Goal: Information Seeking & Learning: Learn about a topic

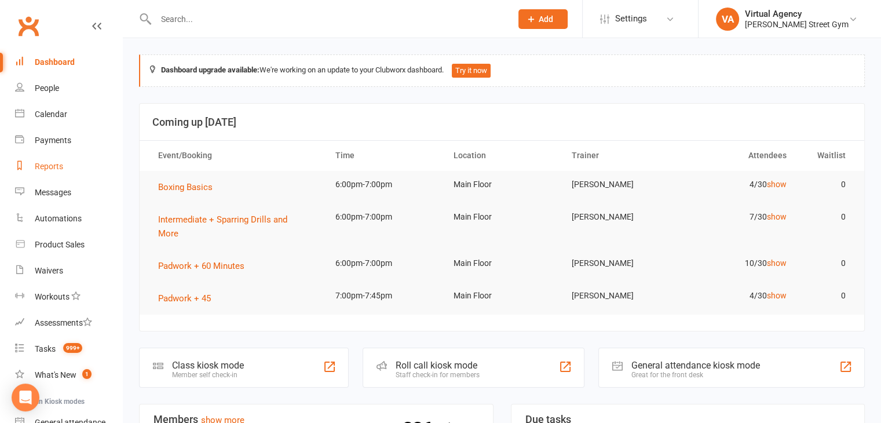
click at [55, 170] on div "Reports" at bounding box center [49, 166] width 28 height 9
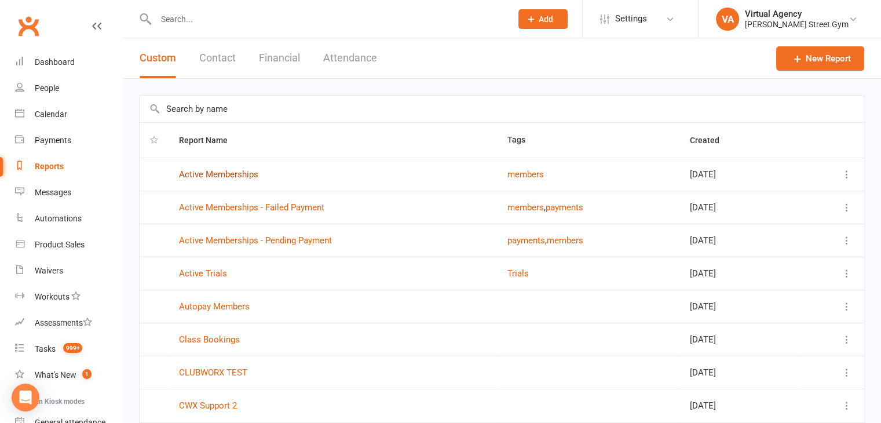
click at [227, 174] on link "Active Memberships" at bounding box center [218, 174] width 79 height 10
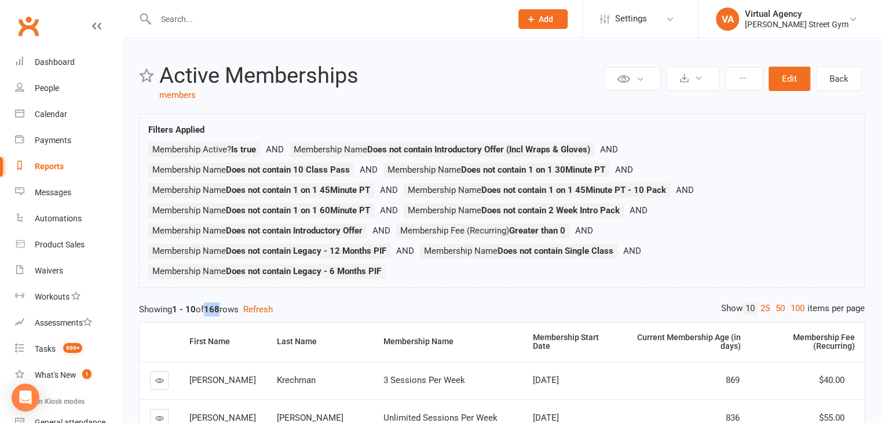
drag, startPoint x: 225, startPoint y: 307, endPoint x: 211, endPoint y: 312, distance: 14.1
click at [208, 312] on strong "168" at bounding box center [212, 309] width 16 height 10
copy strong "168"
click at [72, 168] on link "Reports" at bounding box center [68, 166] width 107 height 26
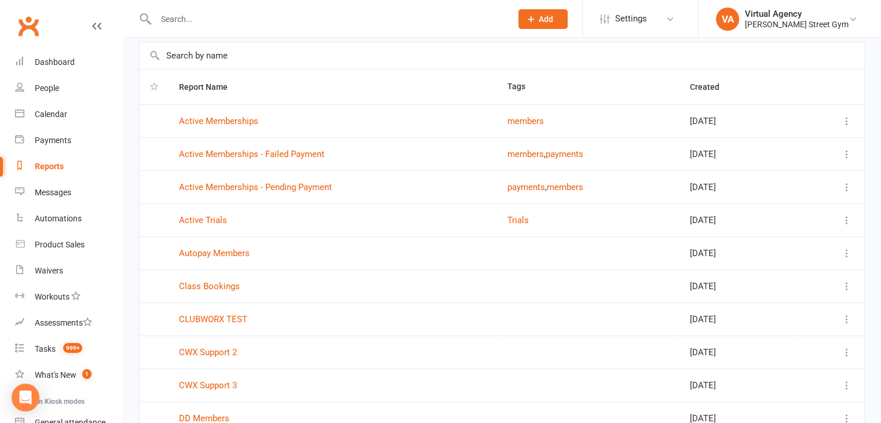
scroll to position [153, 0]
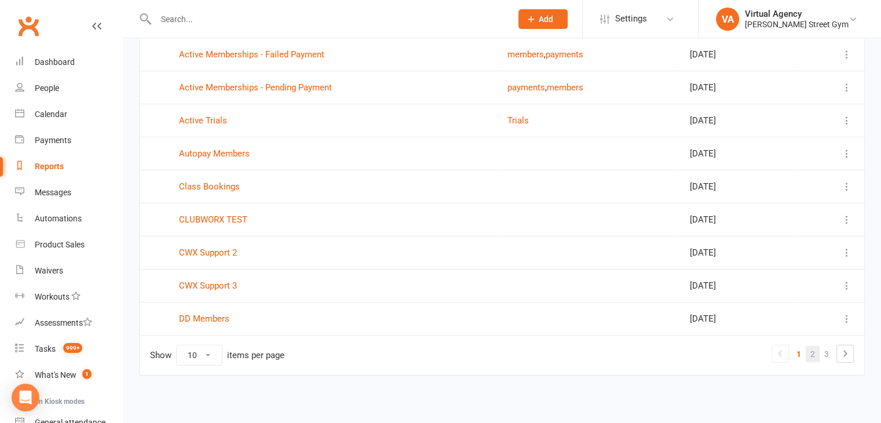
click at [813, 355] on link "2" at bounding box center [813, 354] width 14 height 16
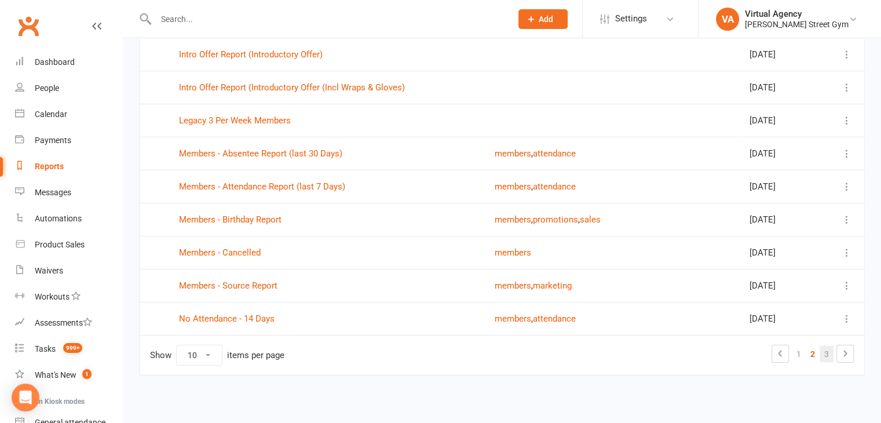
click at [831, 352] on link "3" at bounding box center [827, 354] width 14 height 16
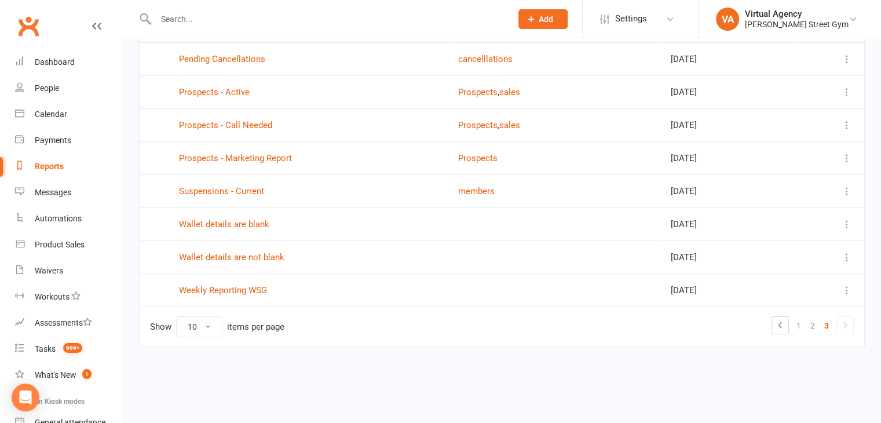
scroll to position [120, 0]
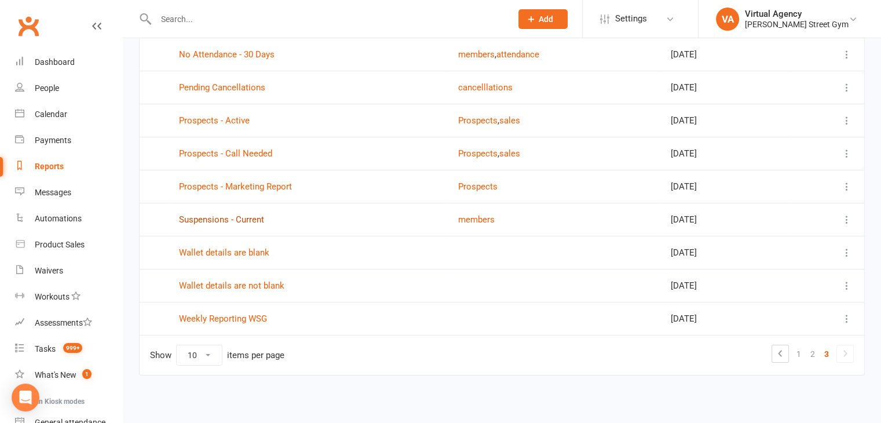
click at [257, 220] on link "Suspensions - Current" at bounding box center [221, 219] width 85 height 10
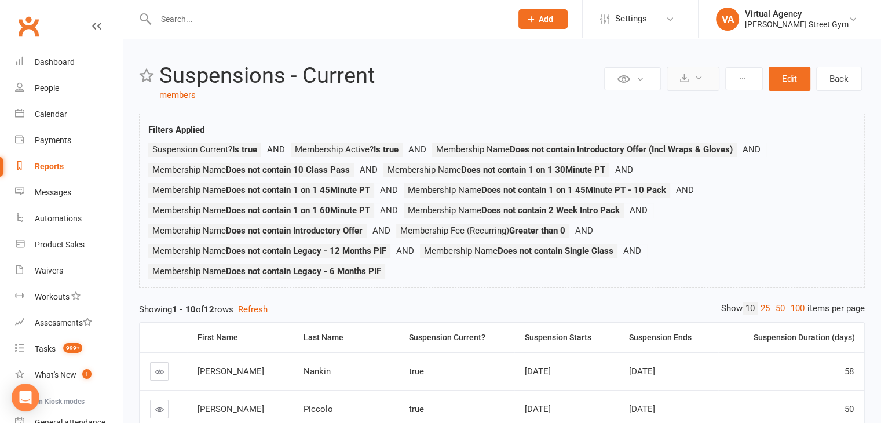
click at [681, 79] on icon at bounding box center [684, 78] width 9 height 9
click at [672, 100] on link "Export to CSV" at bounding box center [658, 106] width 122 height 23
click at [686, 77] on icon at bounding box center [684, 78] width 9 height 9
click at [672, 111] on link "Export to CSV" at bounding box center [658, 106] width 122 height 23
click at [46, 163] on div "Reports" at bounding box center [49, 166] width 29 height 9
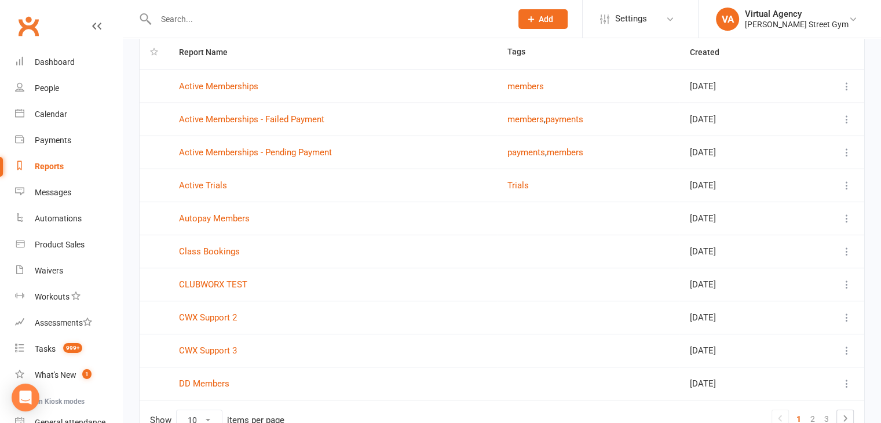
scroll to position [116, 0]
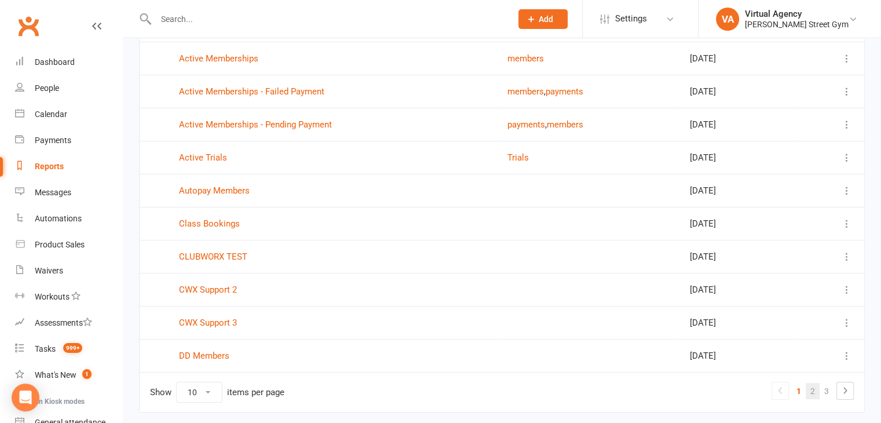
click at [810, 387] on link "2" at bounding box center [813, 391] width 14 height 16
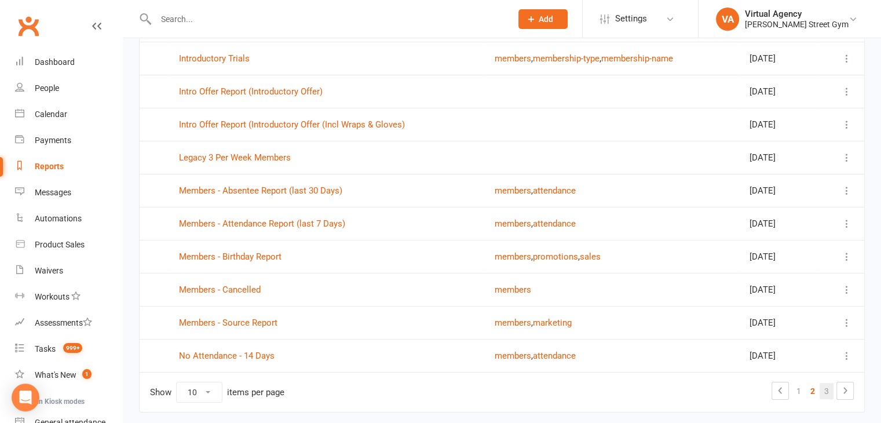
click at [828, 397] on link "3" at bounding box center [827, 391] width 14 height 16
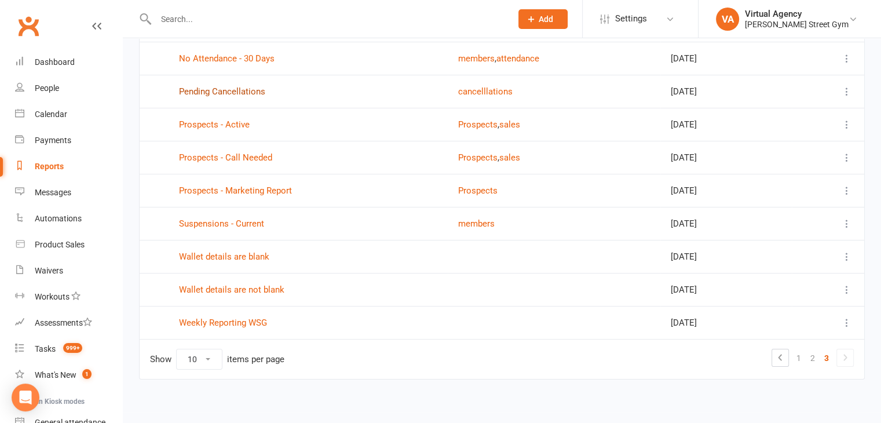
click at [206, 93] on link "Pending Cancellations" at bounding box center [222, 91] width 86 height 10
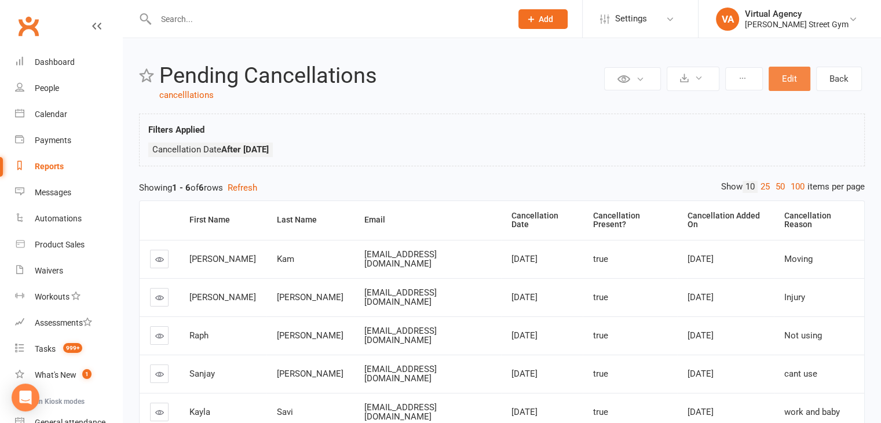
click at [777, 77] on button "Edit" at bounding box center [790, 79] width 42 height 24
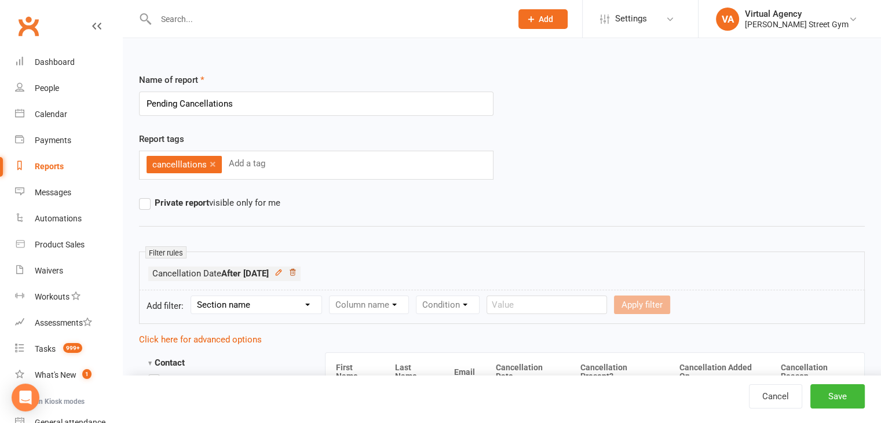
click at [295, 269] on icon at bounding box center [293, 272] width 6 height 6
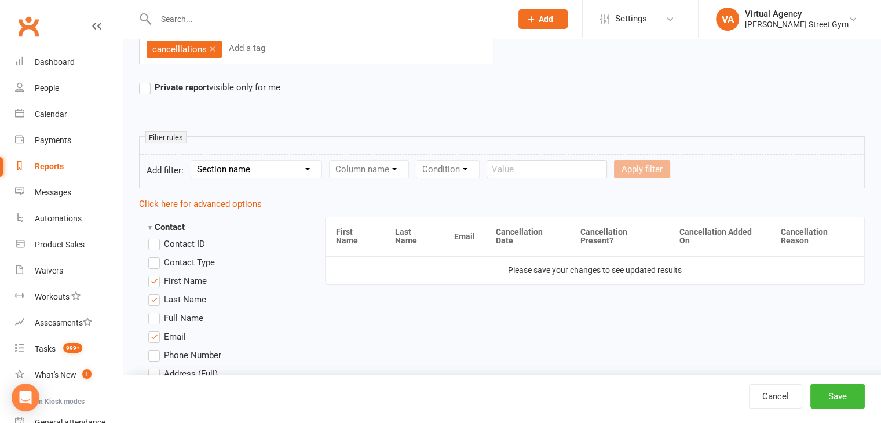
scroll to position [116, 0]
click at [308, 172] on select "Section name Contact Attendance Aggregate Payment Booking Waitlist Attendees Ca…" at bounding box center [256, 168] width 130 height 17
select select "10"
click at [193, 160] on select "Section name Contact Attendance Aggregate Payment Booking Waitlist Attendees Ca…" at bounding box center [256, 168] width 130 height 17
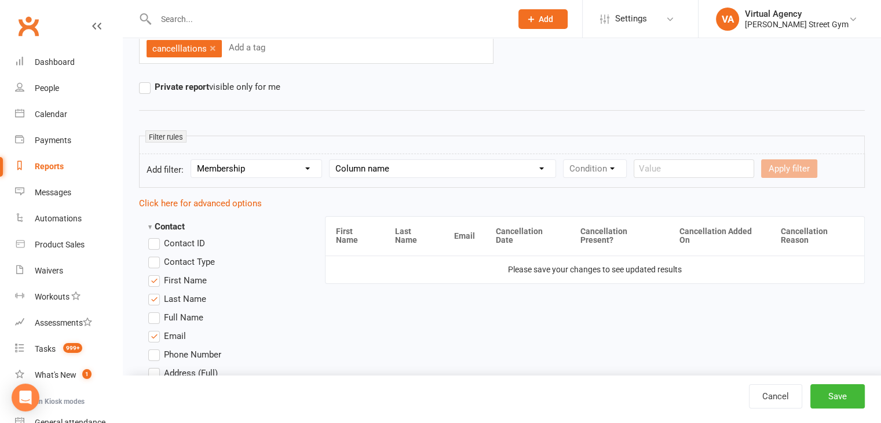
click at [400, 165] on select "Column name Membership ID Membership Name Membership Category Membership Start …" at bounding box center [443, 168] width 226 height 17
select select "31"
click at [330, 160] on select "Column name Membership ID Membership Name Membership Category Membership Start …" at bounding box center [443, 168] width 226 height 17
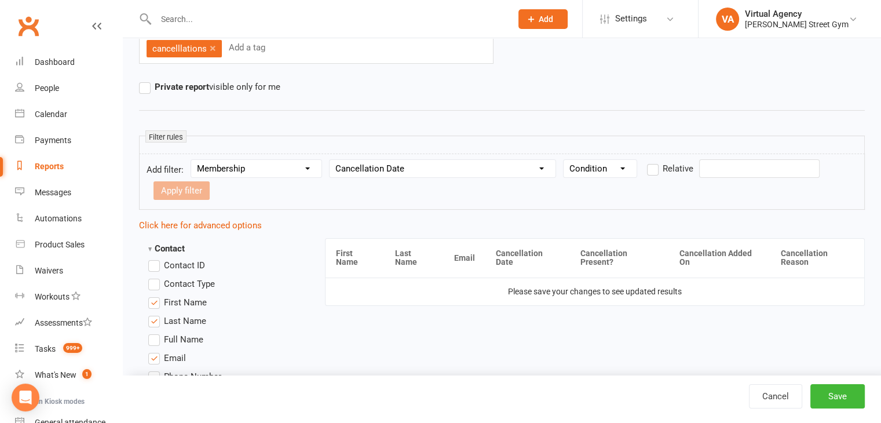
click at [609, 169] on select "Condition Is Is not Before After Before or on After or on Is blank Is not blank" at bounding box center [600, 168] width 73 height 17
select select "3"
click at [564, 160] on select "Condition Is Is not Before After Before or on After or on Is blank Is not blank" at bounding box center [600, 168] width 73 height 17
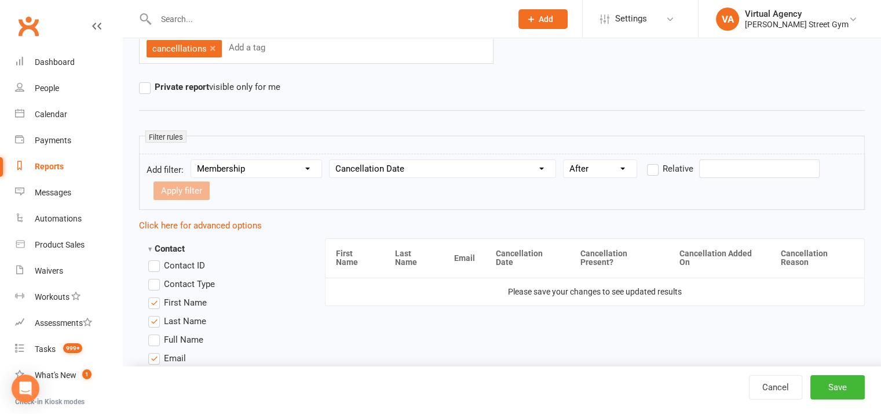
click at [724, 172] on input "text" at bounding box center [759, 168] width 120 height 19
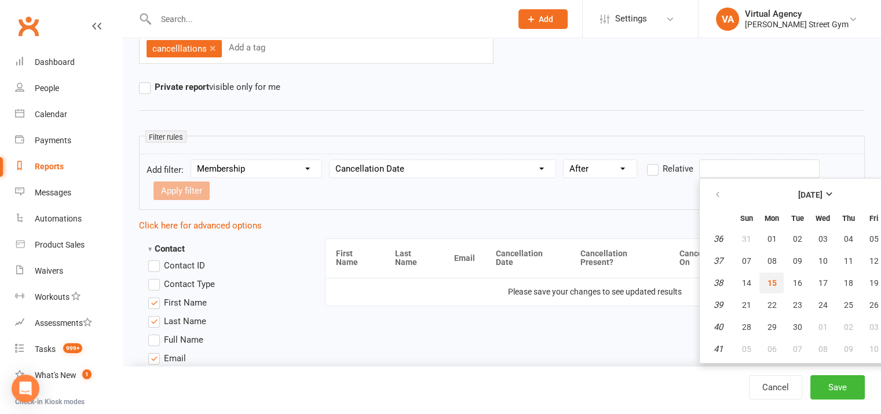
click at [763, 280] on button "15" at bounding box center [771, 282] width 24 height 21
type input "[DATE]"
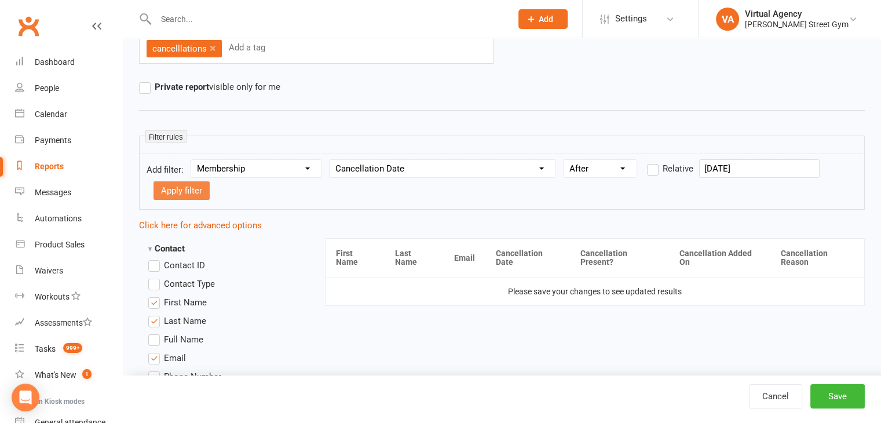
click at [186, 185] on button "Apply filter" at bounding box center [181, 190] width 56 height 19
select select
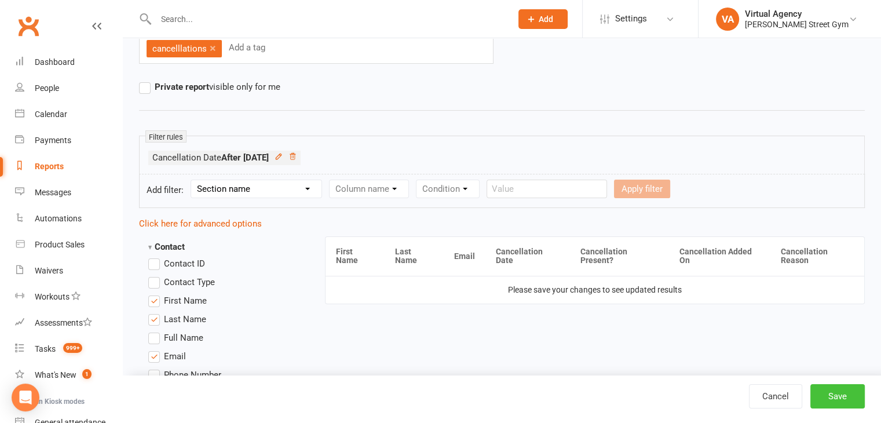
click at [833, 396] on button "Save" at bounding box center [837, 396] width 54 height 24
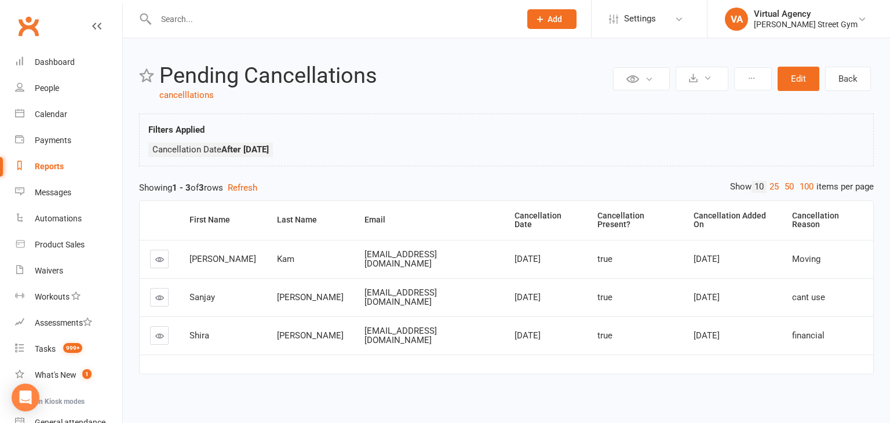
click at [46, 169] on div "Reports" at bounding box center [49, 166] width 29 height 9
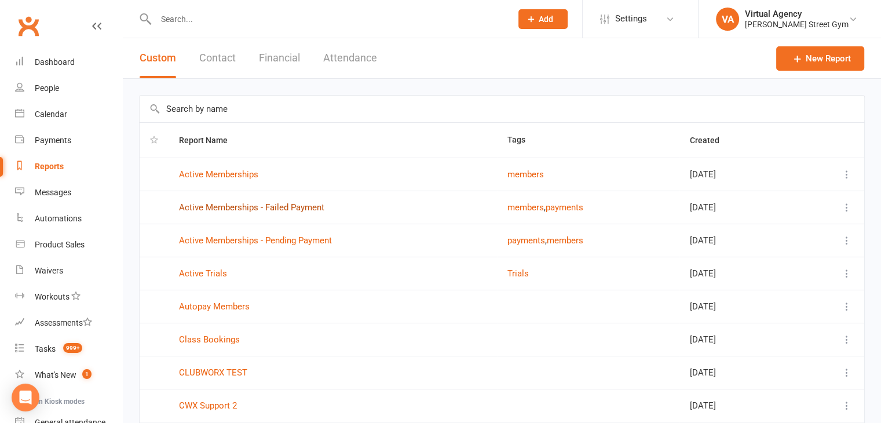
click at [301, 203] on link "Active Memberships - Failed Payment" at bounding box center [251, 207] width 145 height 10
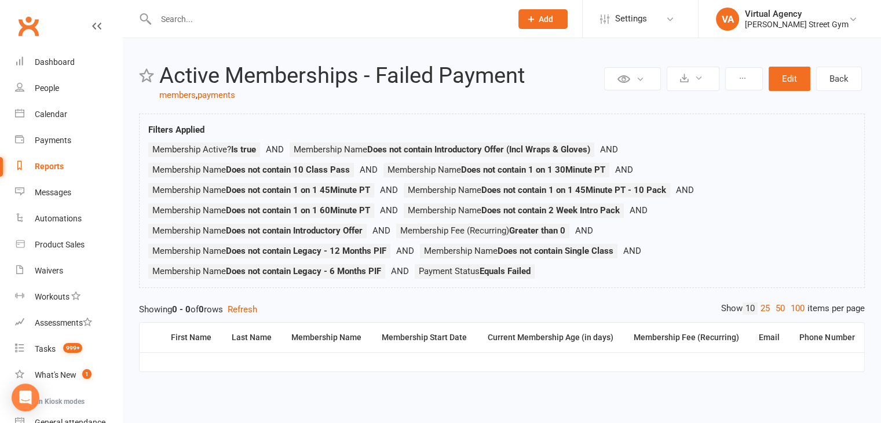
click at [37, 166] on div "Reports" at bounding box center [49, 166] width 29 height 9
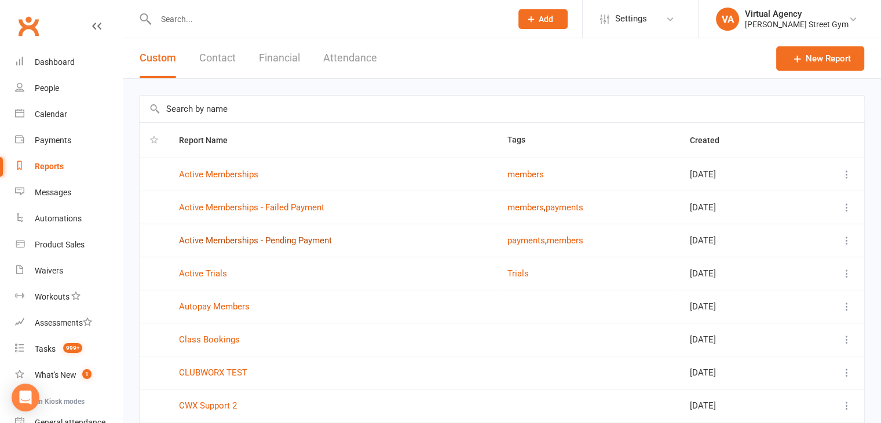
click at [276, 243] on link "Active Memberships - Pending Payment" at bounding box center [255, 240] width 153 height 10
click at [0, 0] on div "Loading" at bounding box center [0, 0] width 0 height 0
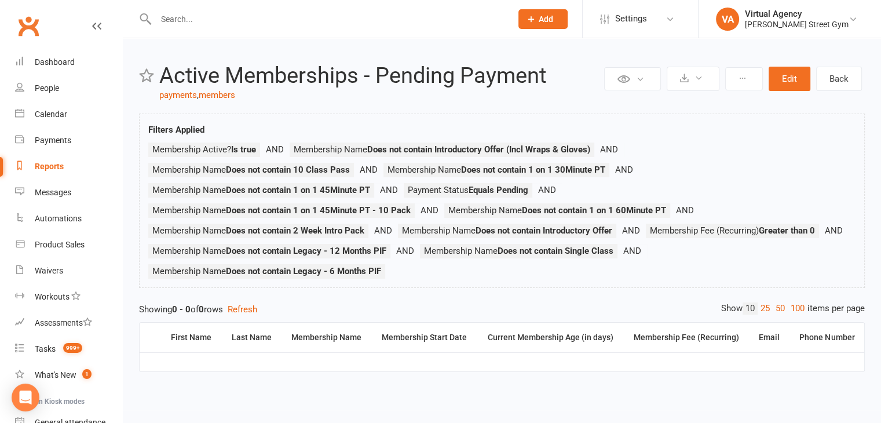
click at [53, 166] on div "Reports" at bounding box center [49, 166] width 29 height 9
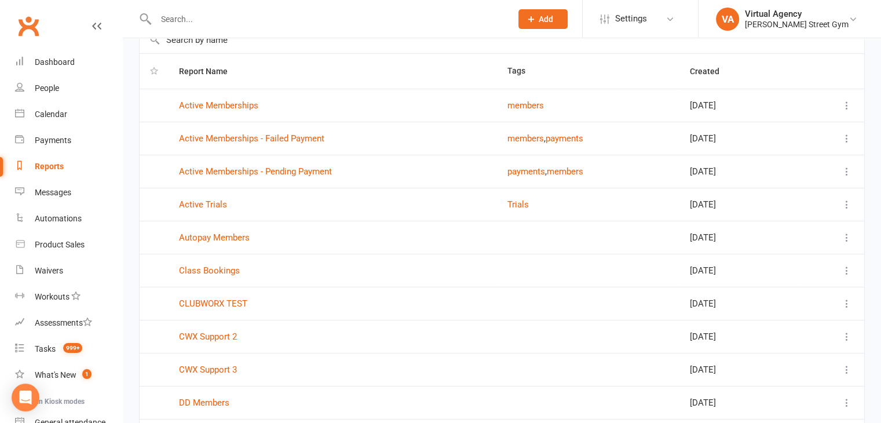
scroll to position [153, 0]
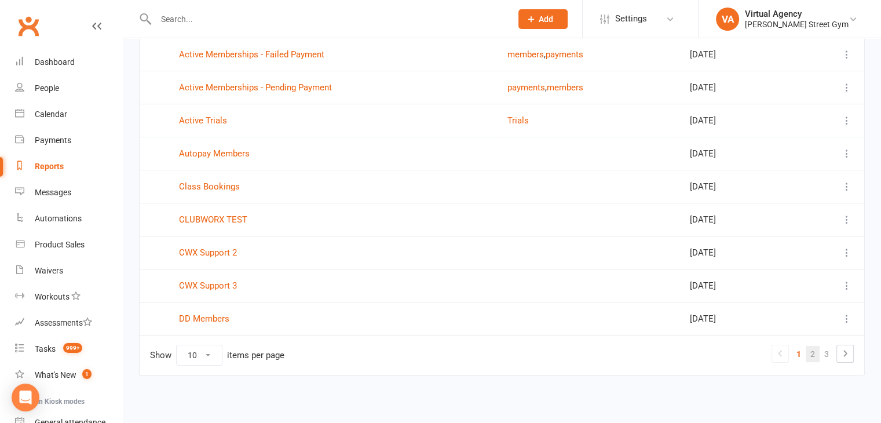
click at [814, 348] on link "2" at bounding box center [813, 354] width 14 height 16
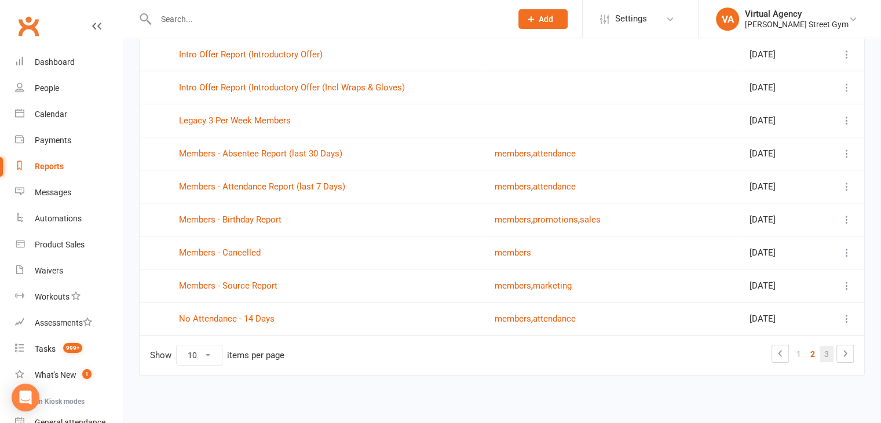
click at [827, 356] on link "3" at bounding box center [827, 354] width 14 height 16
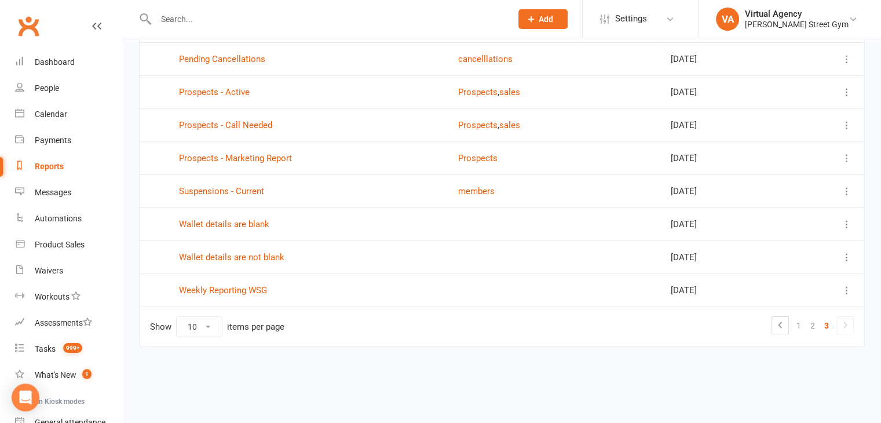
scroll to position [120, 0]
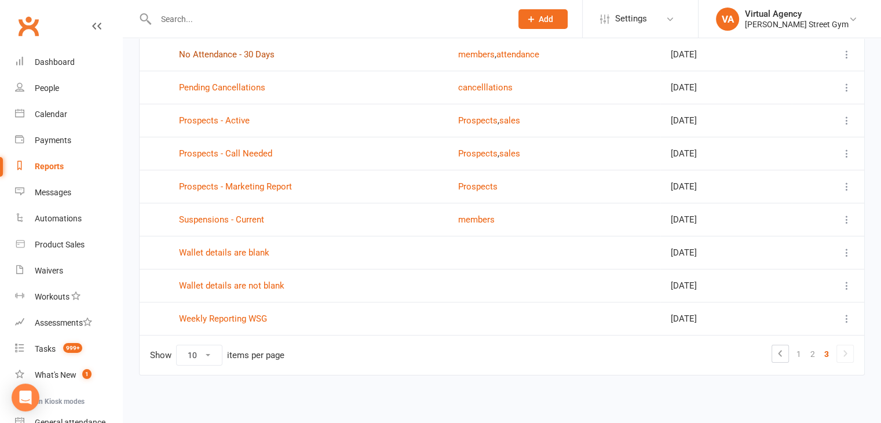
click at [245, 56] on link "No Attendance - 30 Days" at bounding box center [227, 54] width 96 height 10
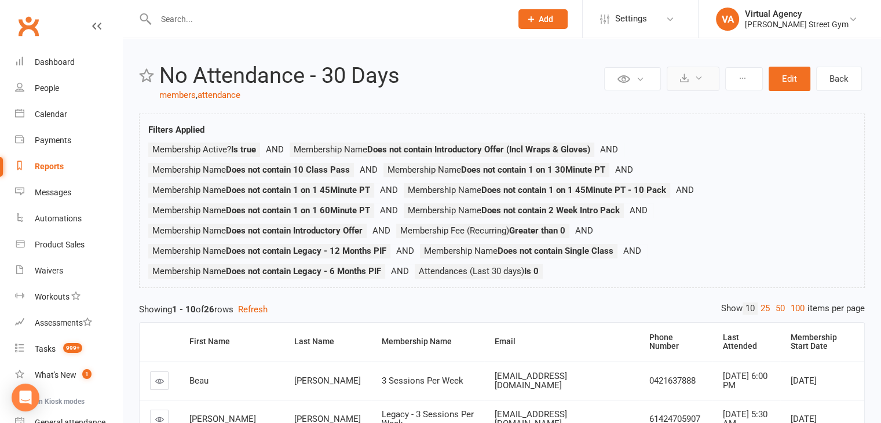
click at [701, 79] on icon at bounding box center [698, 78] width 9 height 9
click at [674, 108] on link "Export to CSV" at bounding box center [658, 106] width 122 height 23
click at [49, 169] on div "Reports" at bounding box center [49, 166] width 29 height 9
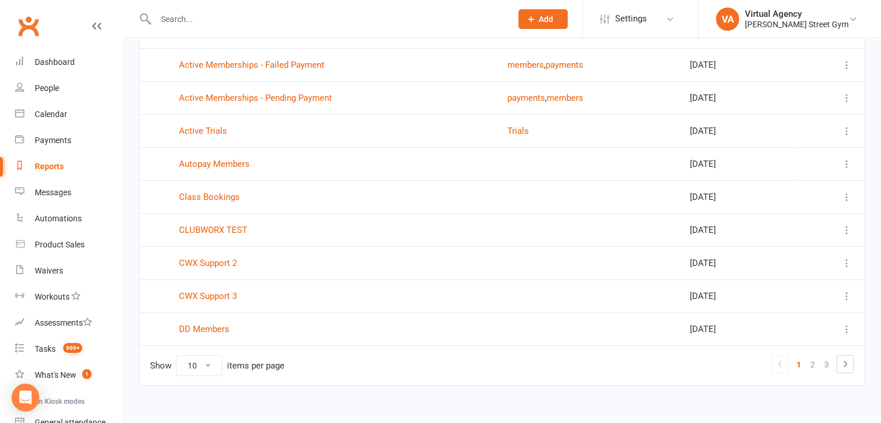
scroll to position [153, 0]
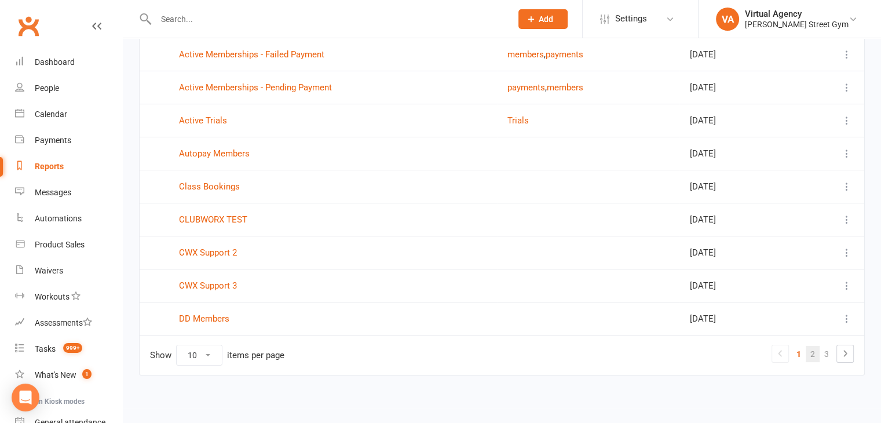
click at [813, 351] on link "2" at bounding box center [813, 354] width 14 height 16
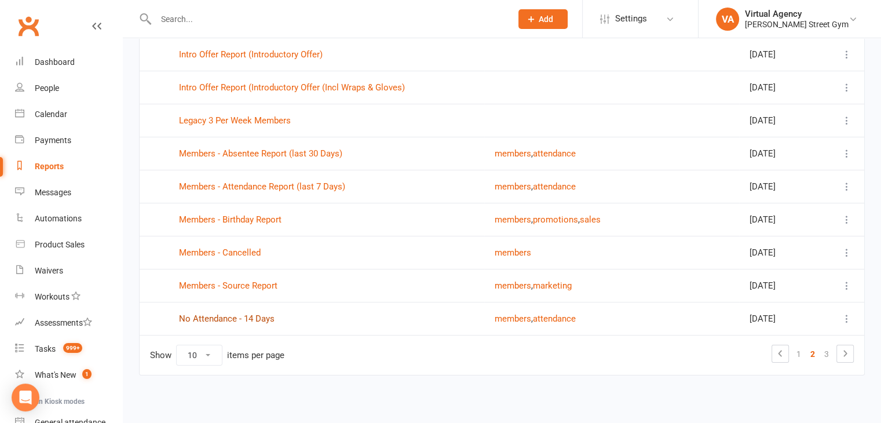
click at [231, 318] on link "No Attendance - 14 Days" at bounding box center [227, 318] width 96 height 10
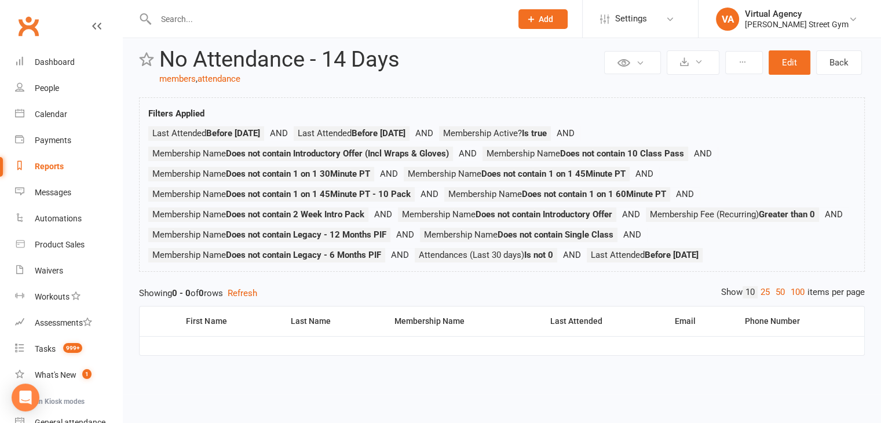
scroll to position [24, 0]
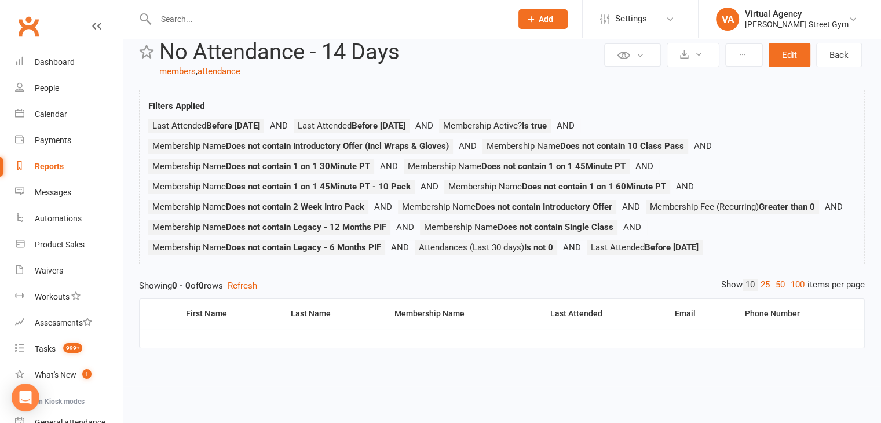
click at [38, 171] on link "Reports" at bounding box center [68, 166] width 107 height 26
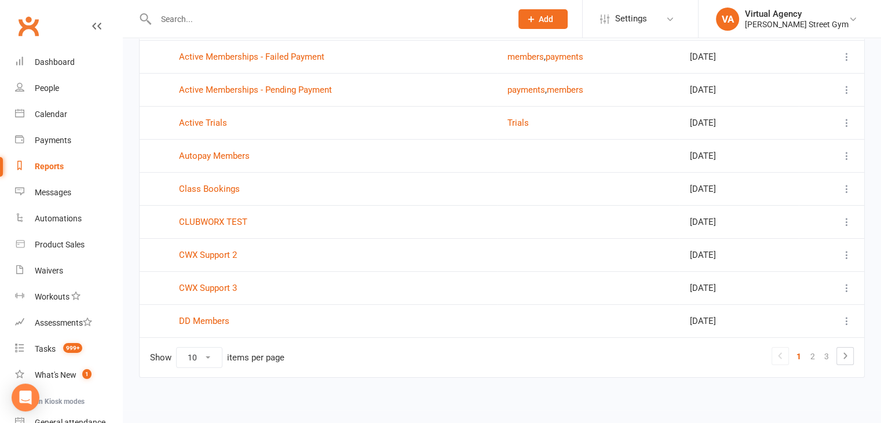
scroll to position [153, 0]
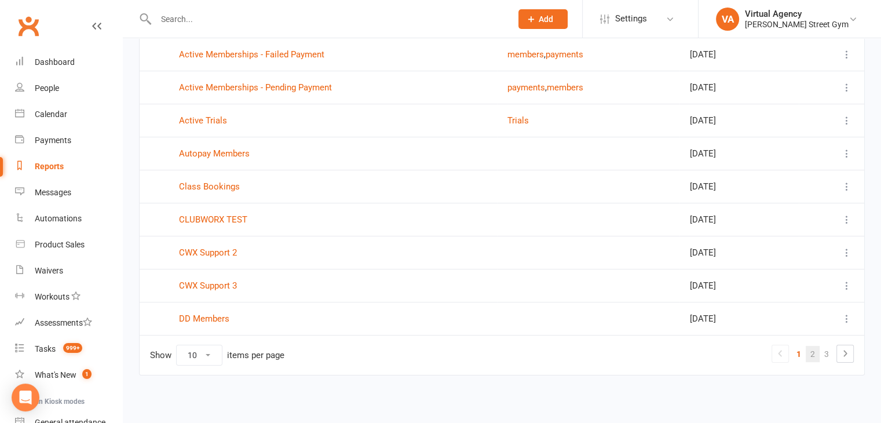
click at [811, 353] on link "2" at bounding box center [813, 354] width 14 height 16
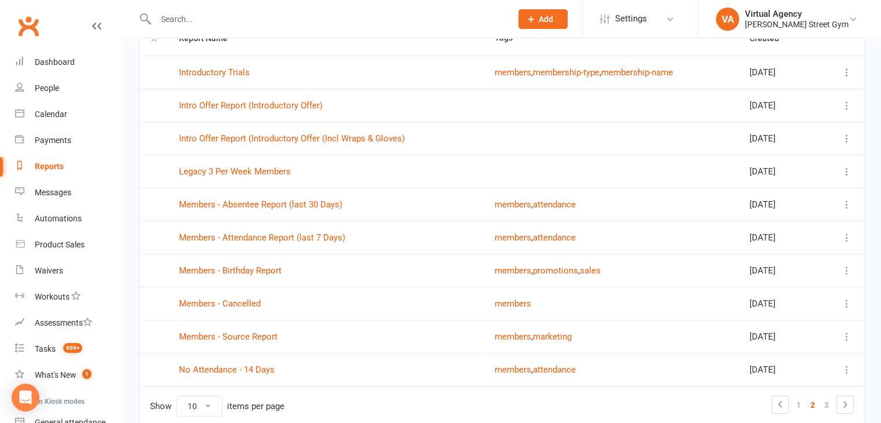
scroll to position [37, 0]
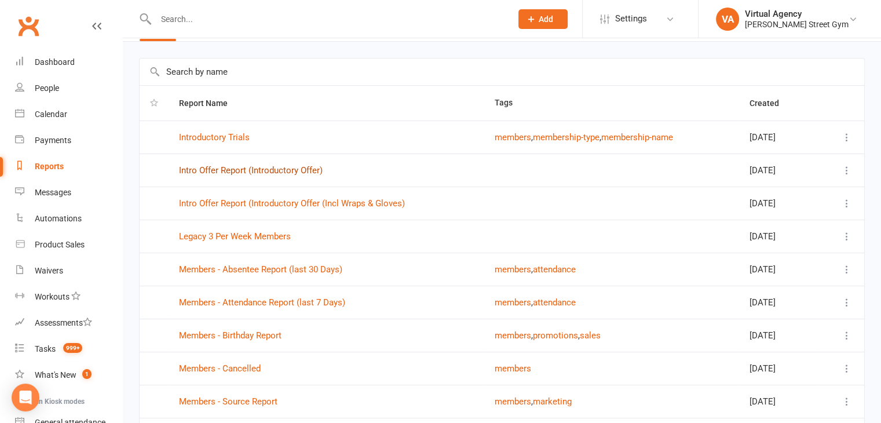
click at [255, 170] on link "Intro Offer Report (Introductory Offer)" at bounding box center [251, 170] width 144 height 10
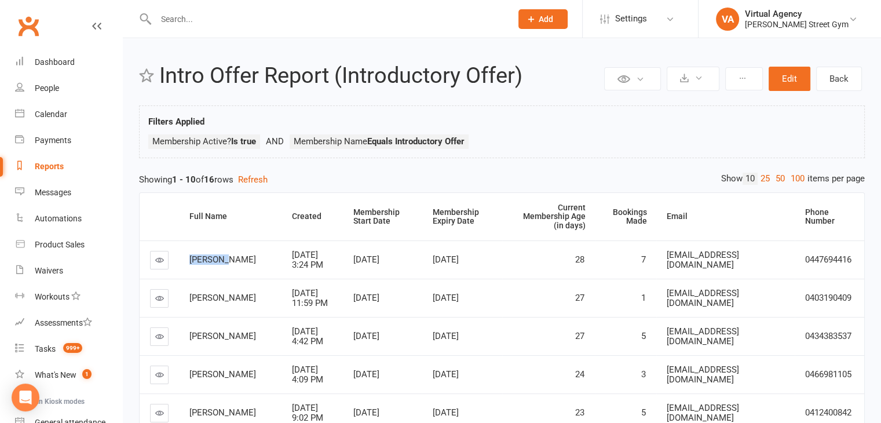
drag, startPoint x: 229, startPoint y: 258, endPoint x: 186, endPoint y: 248, distance: 44.4
click at [186, 248] on td "[PERSON_NAME]" at bounding box center [230, 259] width 103 height 38
drag, startPoint x: 225, startPoint y: 291, endPoint x: 187, endPoint y: 279, distance: 40.1
click at [187, 279] on td "[PERSON_NAME]" at bounding box center [230, 298] width 103 height 38
drag, startPoint x: 242, startPoint y: 324, endPoint x: 185, endPoint y: 330, distance: 57.1
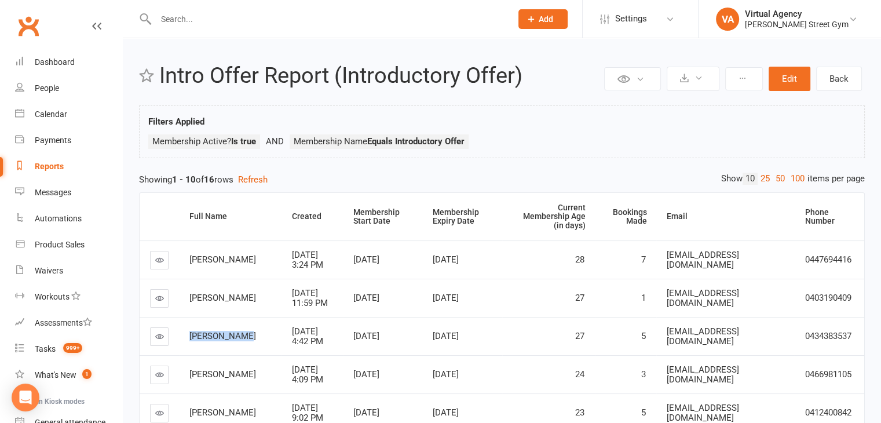
click at [185, 330] on td "[PERSON_NAME]" at bounding box center [230, 336] width 103 height 38
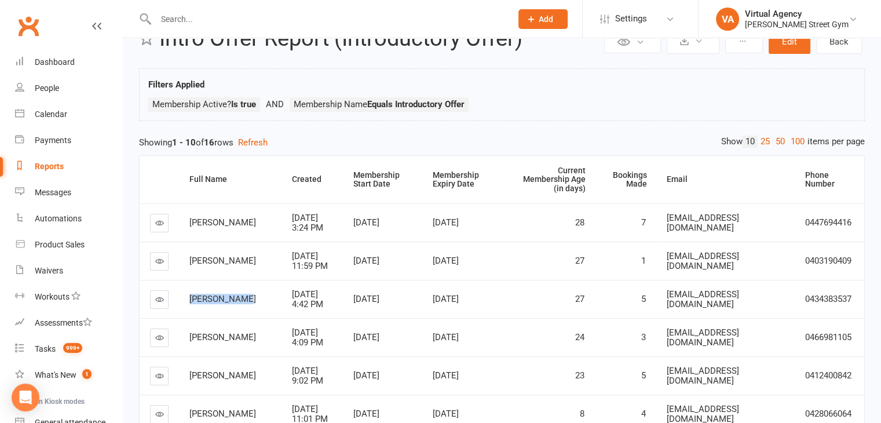
scroll to position [58, 0]
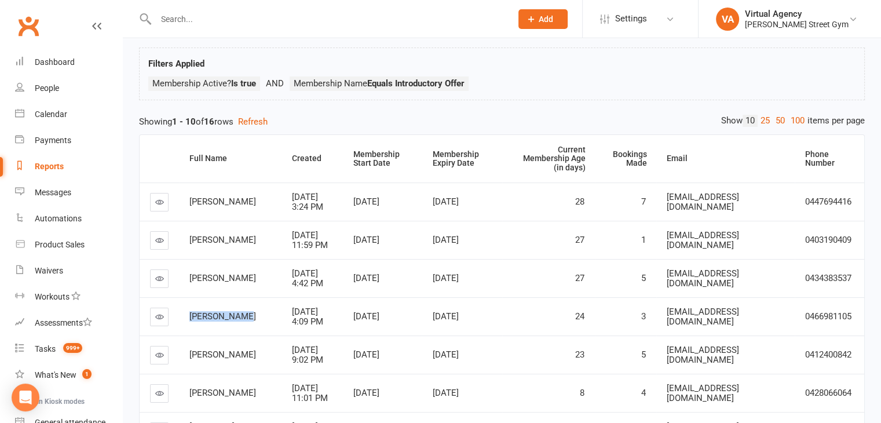
drag, startPoint x: 246, startPoint y: 304, endPoint x: 183, endPoint y: 309, distance: 62.7
click at [183, 309] on td "[PERSON_NAME]" at bounding box center [230, 316] width 103 height 38
drag, startPoint x: 222, startPoint y: 354, endPoint x: 185, endPoint y: 343, distance: 38.7
click at [185, 343] on td "[PERSON_NAME]" at bounding box center [230, 354] width 103 height 38
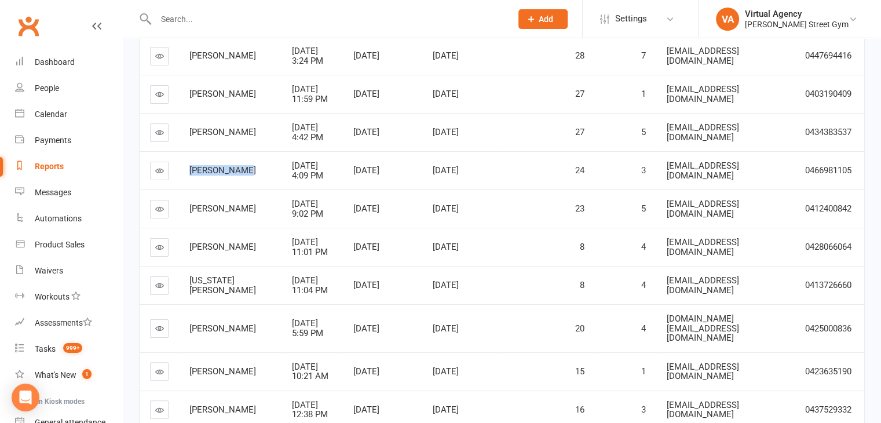
scroll to position [232, 0]
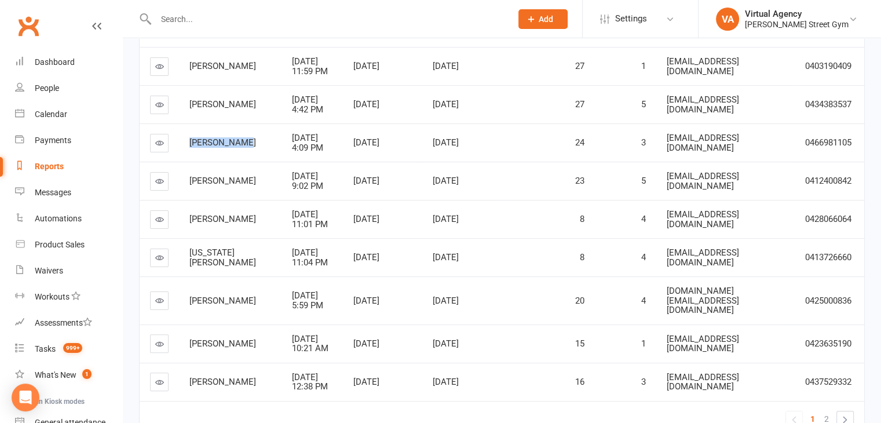
drag, startPoint x: 231, startPoint y: 215, endPoint x: 188, endPoint y: 202, distance: 44.9
click at [185, 202] on td "[PERSON_NAME]" at bounding box center [230, 219] width 103 height 38
copy span "[PERSON_NAME]"
drag, startPoint x: 220, startPoint y: 248, endPoint x: 181, endPoint y: 243, distance: 38.5
click at [181, 243] on td "[US_STATE][PERSON_NAME]" at bounding box center [230, 257] width 103 height 38
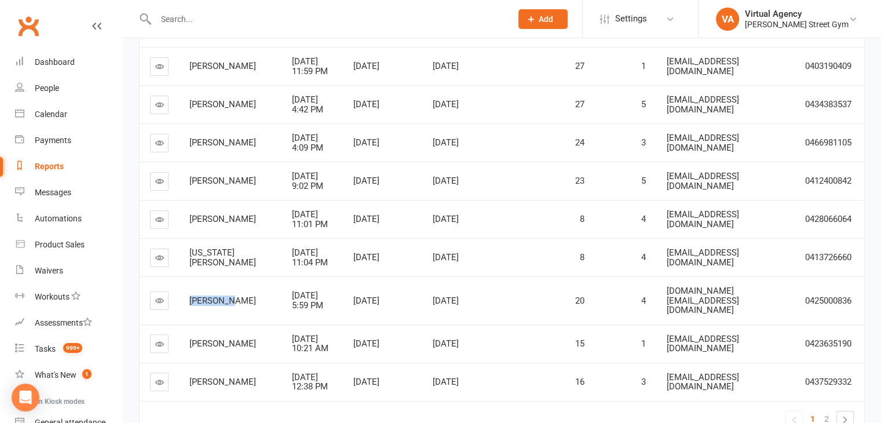
drag, startPoint x: 241, startPoint y: 292, endPoint x: 186, endPoint y: 286, distance: 54.9
click at [186, 286] on td "[PERSON_NAME]" at bounding box center [230, 300] width 103 height 48
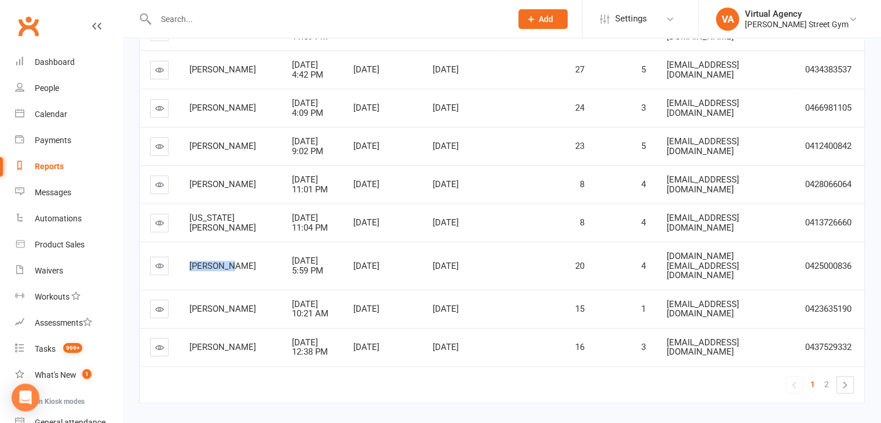
scroll to position [281, 0]
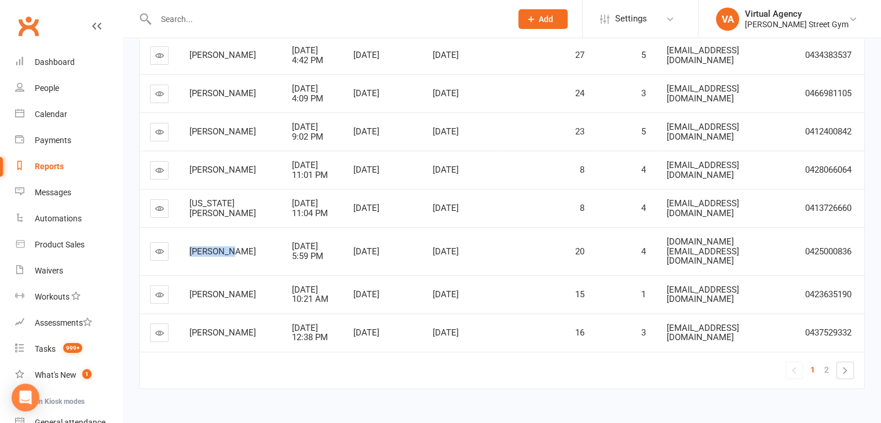
drag, startPoint x: 248, startPoint y: 283, endPoint x: 189, endPoint y: 272, distance: 59.6
click at [189, 275] on td "[PERSON_NAME]" at bounding box center [230, 294] width 103 height 38
drag, startPoint x: 240, startPoint y: 320, endPoint x: 186, endPoint y: 308, distance: 55.3
click at [186, 313] on td "[PERSON_NAME]" at bounding box center [230, 332] width 103 height 38
click at [826, 361] on span "2" at bounding box center [826, 369] width 5 height 16
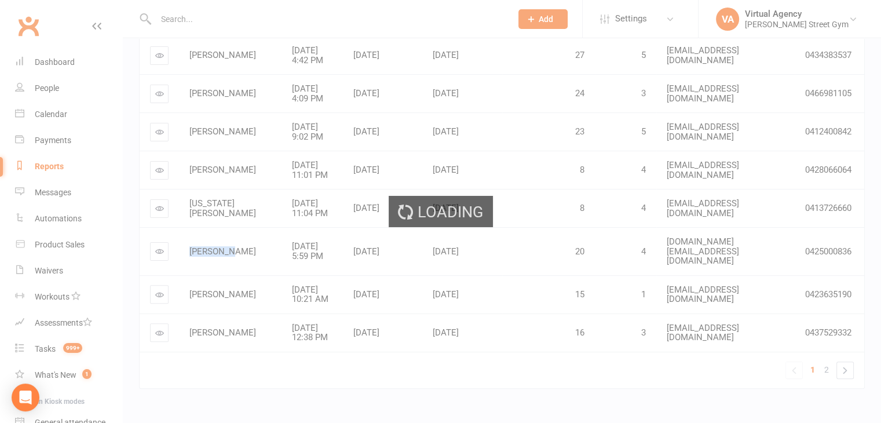
scroll to position [129, 0]
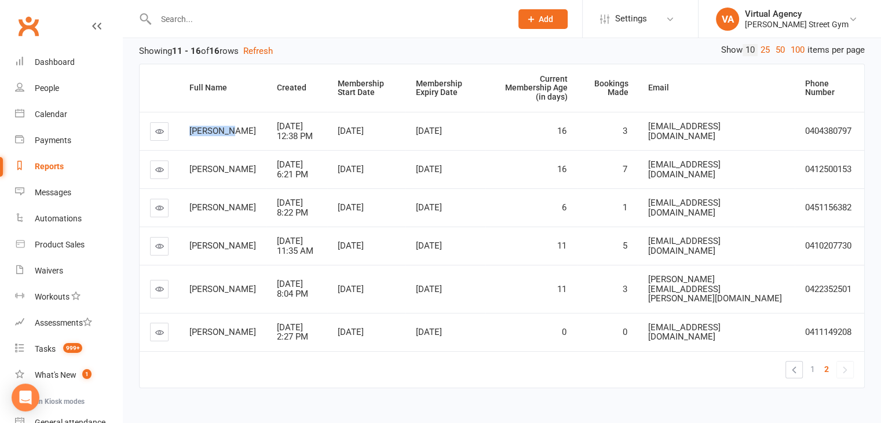
drag, startPoint x: 230, startPoint y: 122, endPoint x: 187, endPoint y: 134, distance: 44.6
click at [181, 115] on td "[PERSON_NAME]" at bounding box center [222, 131] width 87 height 38
drag, startPoint x: 242, startPoint y: 160, endPoint x: 187, endPoint y: 163, distance: 54.6
click at [187, 163] on td "[PERSON_NAME]" at bounding box center [222, 169] width 87 height 38
drag, startPoint x: 241, startPoint y: 200, endPoint x: 181, endPoint y: 202, distance: 59.7
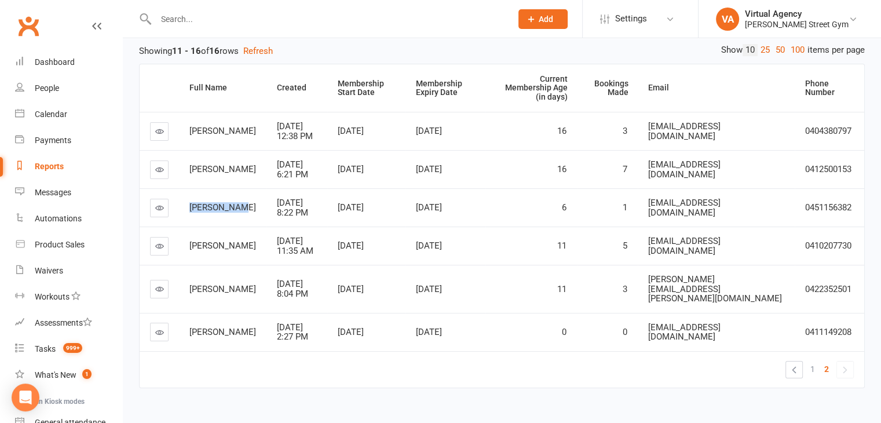
click at [180, 203] on td "[PERSON_NAME]" at bounding box center [222, 207] width 87 height 38
drag, startPoint x: 225, startPoint y: 238, endPoint x: 178, endPoint y: 237, distance: 46.3
click at [179, 237] on td "[PERSON_NAME]" at bounding box center [222, 245] width 87 height 38
click at [233, 241] on div "[PERSON_NAME]" at bounding box center [222, 246] width 67 height 10
drag, startPoint x: 225, startPoint y: 237, endPoint x: 190, endPoint y: 232, distance: 35.1
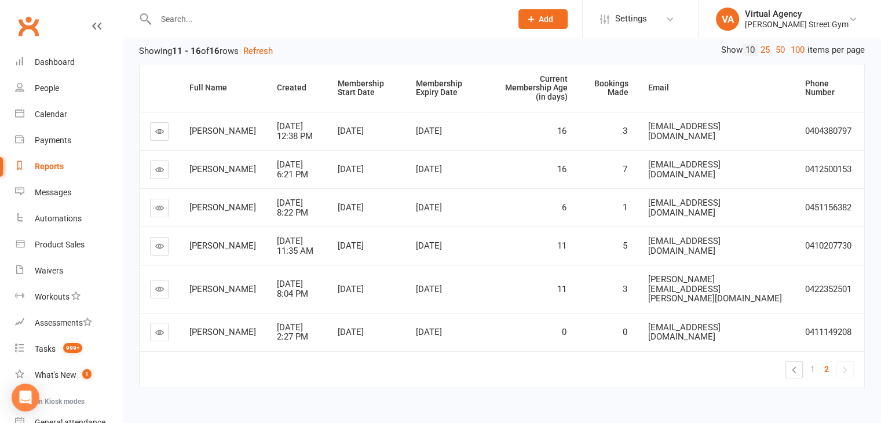
click at [185, 231] on td "[PERSON_NAME]" at bounding box center [222, 245] width 87 height 38
drag, startPoint x: 211, startPoint y: 276, endPoint x: 182, endPoint y: 272, distance: 29.2
click at [181, 272] on td "[PERSON_NAME]" at bounding box center [222, 289] width 87 height 48
drag, startPoint x: 227, startPoint y: 312, endPoint x: 197, endPoint y: 308, distance: 30.5
click at [187, 313] on td "[PERSON_NAME]" at bounding box center [222, 332] width 87 height 38
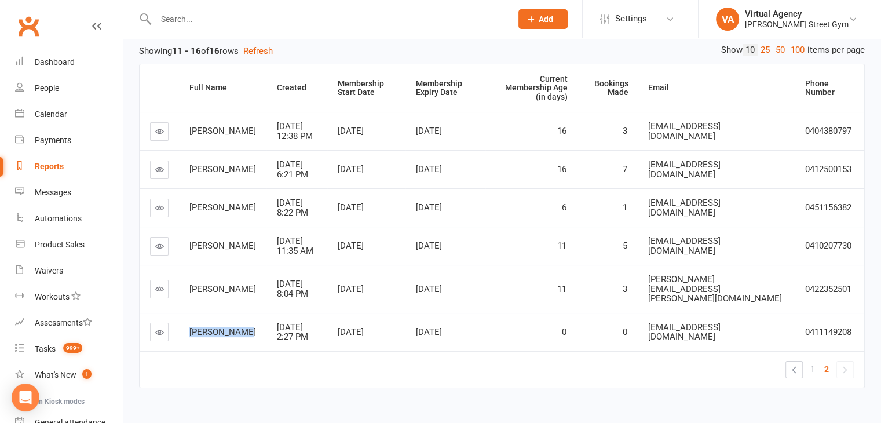
copy span "[PERSON_NAME]"
drag, startPoint x: 767, startPoint y: 309, endPoint x: 673, endPoint y: 308, distance: 93.8
click at [673, 313] on td "[EMAIL_ADDRESS][DOMAIN_NAME]" at bounding box center [716, 332] width 157 height 38
copy span "[EMAIL_ADDRESS][DOMAIN_NAME]"
drag, startPoint x: 855, startPoint y: 313, endPoint x: 841, endPoint y: 313, distance: 13.9
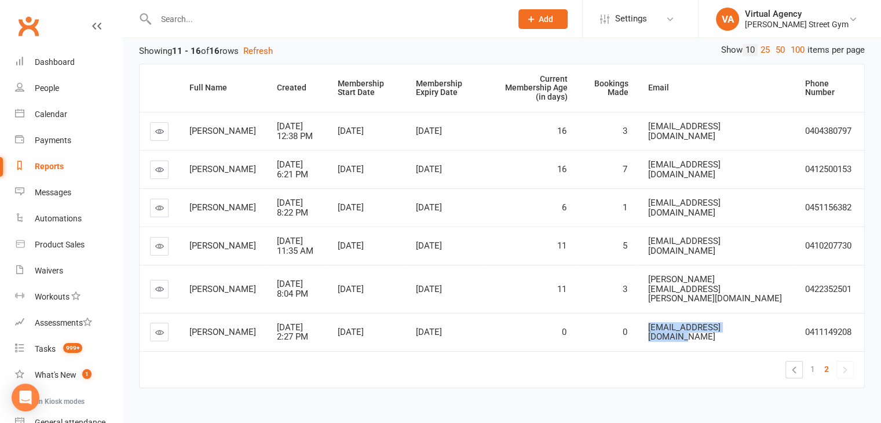
click at [854, 313] on td "0411149208" at bounding box center [829, 332] width 69 height 38
drag, startPoint x: 841, startPoint y: 313, endPoint x: 805, endPoint y: 310, distance: 36.1
click at [802, 313] on td "0411149208" at bounding box center [829, 332] width 69 height 38
copy span "0411149208"
click at [64, 95] on link "People" at bounding box center [68, 88] width 107 height 26
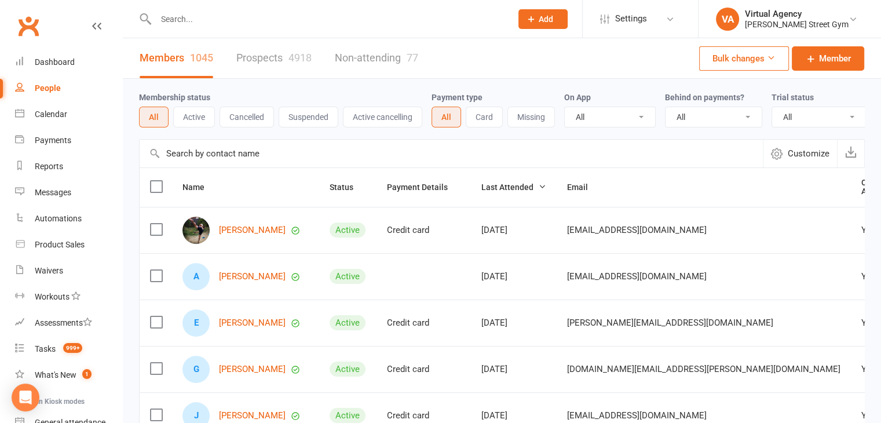
click at [236, 23] on input "text" at bounding box center [327, 19] width 351 height 16
paste input "[PERSON_NAME]"
type input "[PERSON_NAME]"
click at [256, 164] on input "text" at bounding box center [451, 154] width 623 height 28
click at [236, 6] on div at bounding box center [321, 19] width 364 height 38
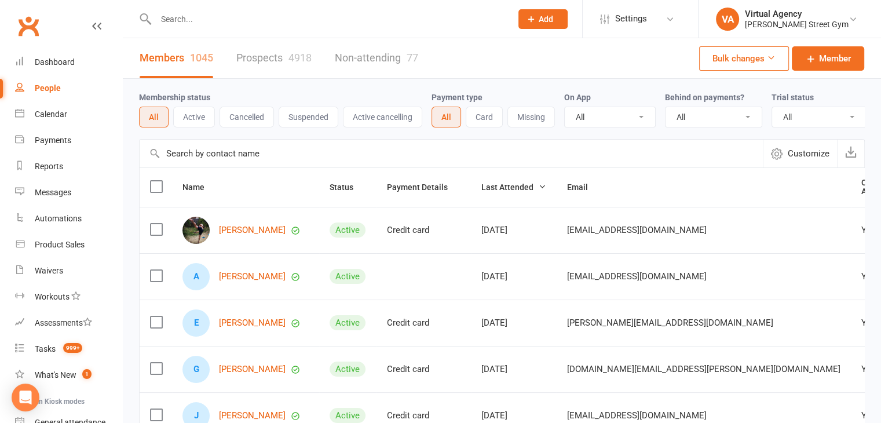
paste input "[PERSON_NAME]"
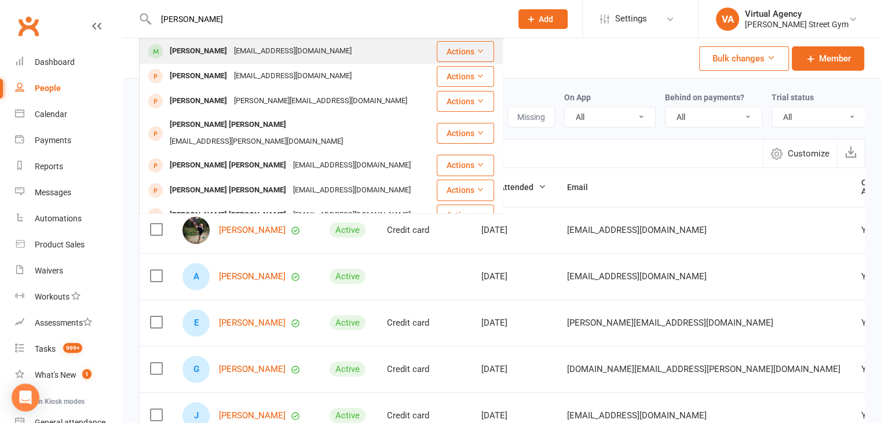
type input "[PERSON_NAME]"
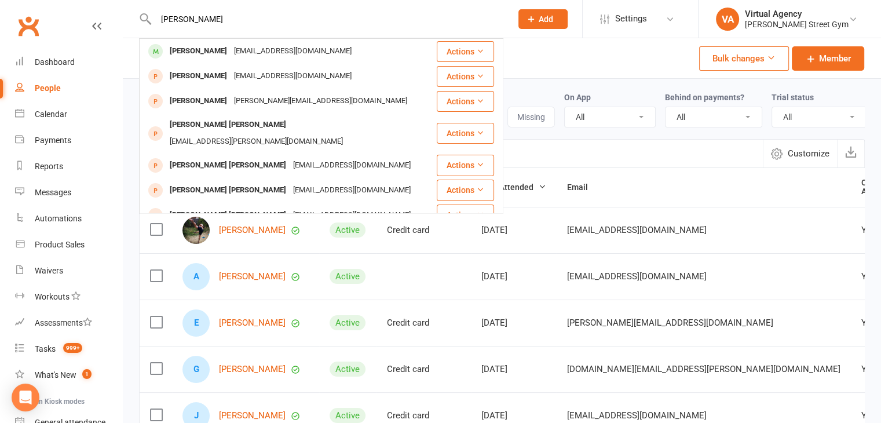
click at [299, 50] on div "[EMAIL_ADDRESS][DOMAIN_NAME]" at bounding box center [293, 51] width 125 height 17
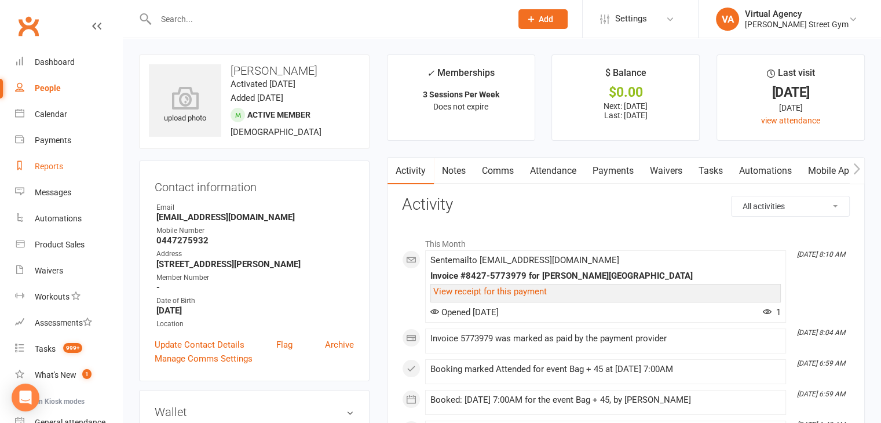
click at [46, 170] on div "Reports" at bounding box center [49, 166] width 28 height 9
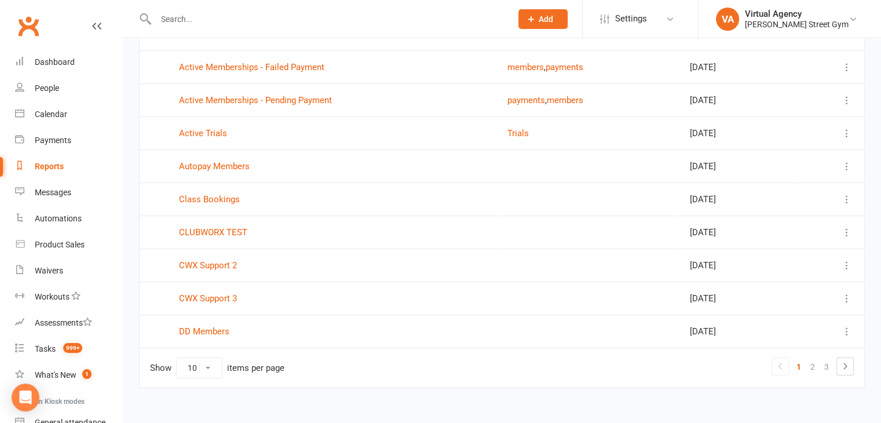
scroll to position [153, 0]
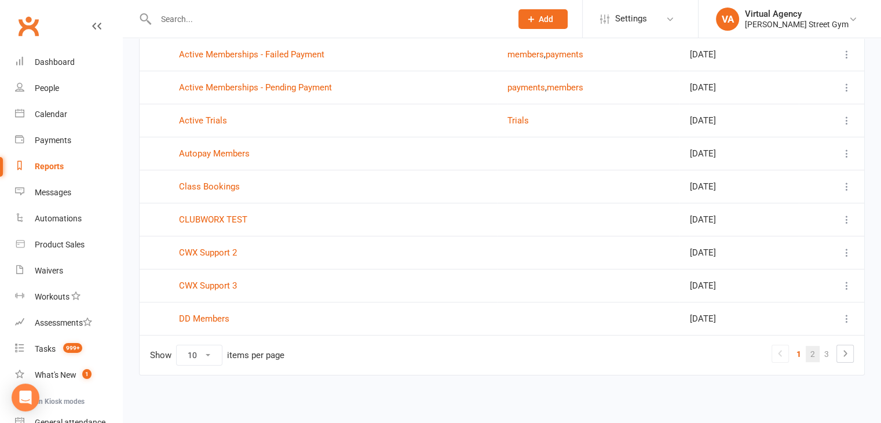
click at [811, 353] on link "2" at bounding box center [813, 354] width 14 height 16
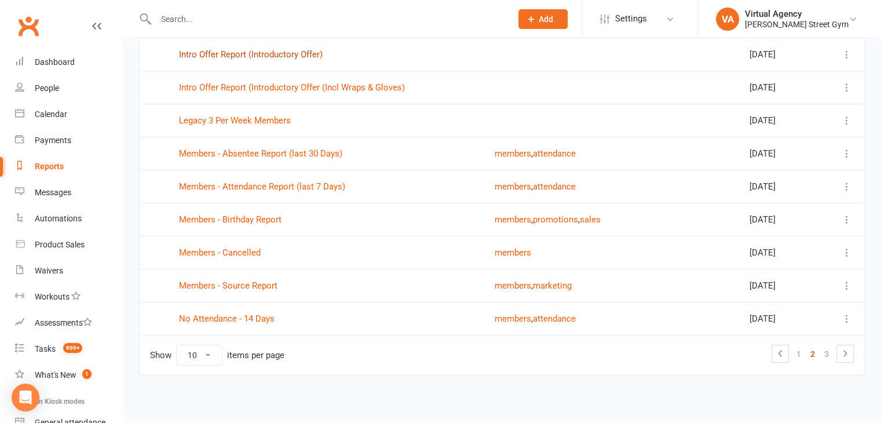
click at [235, 58] on link "Intro Offer Report (Introductory Offer)" at bounding box center [251, 54] width 144 height 10
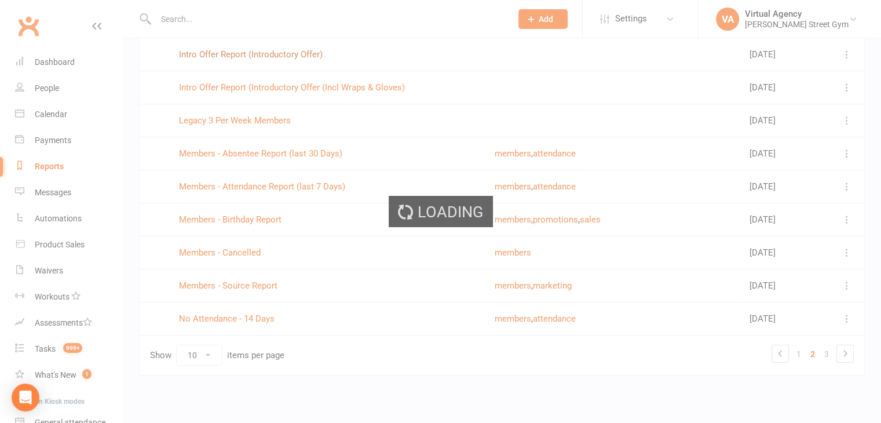
click at [235, 58] on div "Loading" at bounding box center [440, 211] width 881 height 423
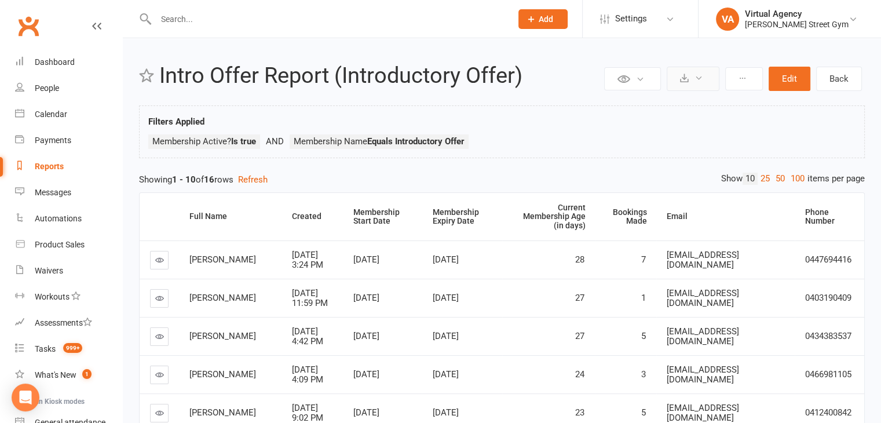
click at [688, 79] on icon at bounding box center [684, 78] width 9 height 9
click at [667, 116] on link "Export to CSV" at bounding box center [658, 106] width 122 height 23
click at [57, 164] on div "Reports" at bounding box center [49, 166] width 29 height 9
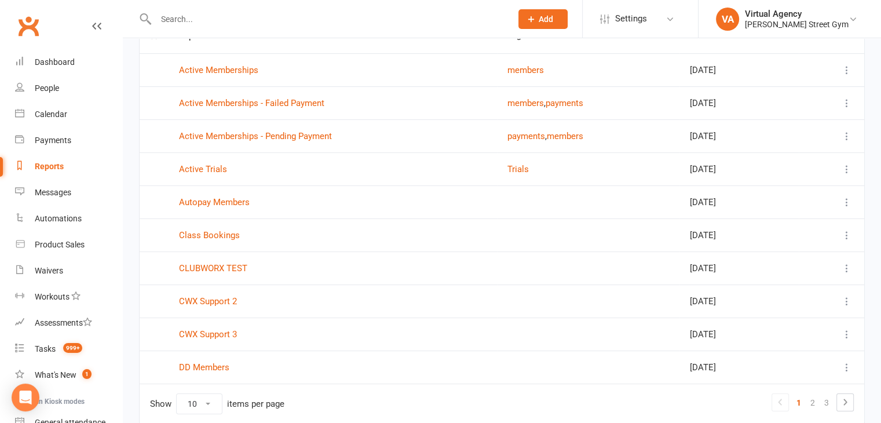
scroll to position [153, 0]
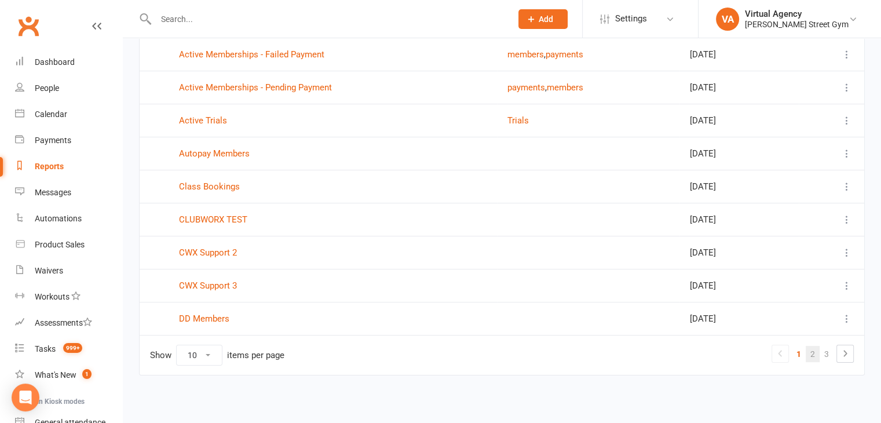
click at [815, 346] on link "2" at bounding box center [813, 354] width 14 height 16
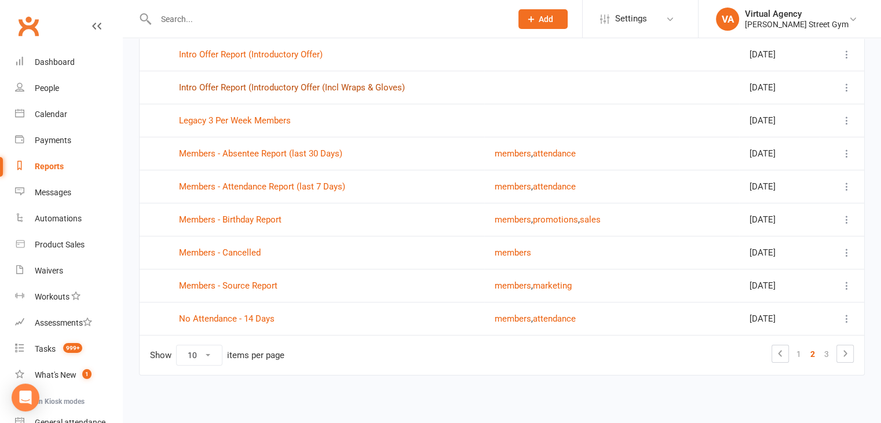
click at [288, 91] on link "Intro Offer Report (Introductory Offer (Incl Wraps & Gloves)" at bounding box center [292, 87] width 226 height 10
